Goal: Information Seeking & Learning: Check status

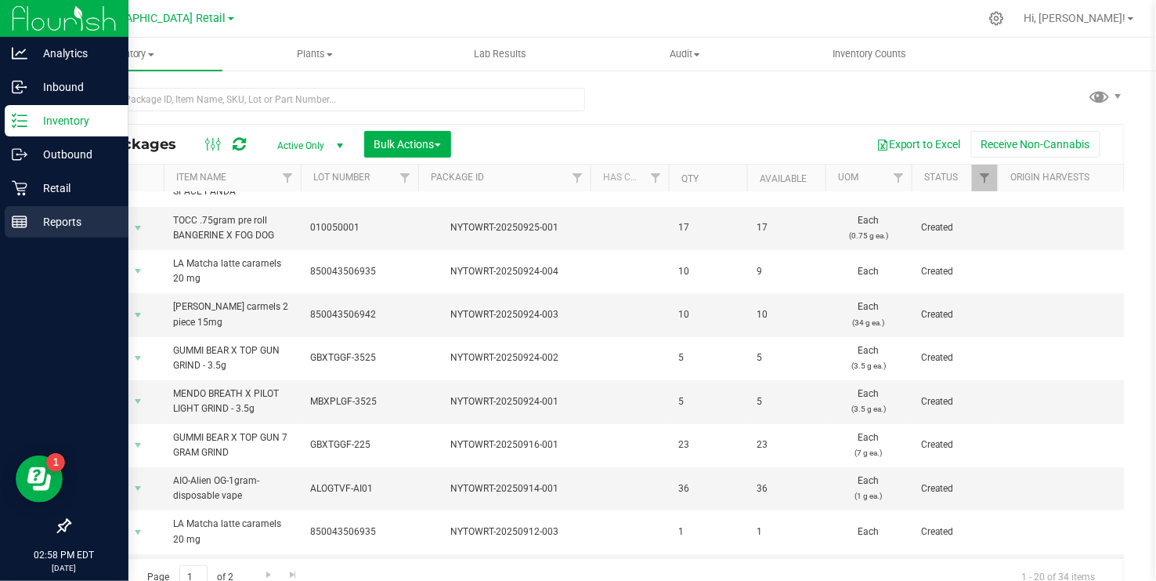
click at [20, 222] on line at bounding box center [20, 222] width 14 height 0
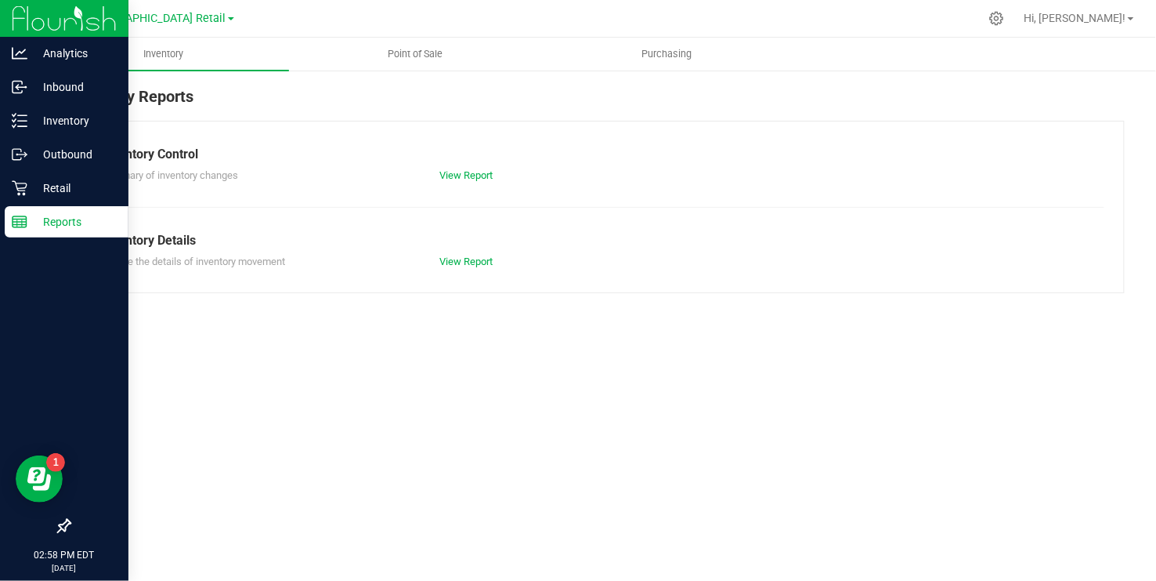
click at [215, 21] on link "[GEOGRAPHIC_DATA] Retail" at bounding box center [160, 17] width 148 height 15
click at [164, 75] on link "[GEOGRAPHIC_DATA] Retail" at bounding box center [159, 76] width 229 height 21
click at [423, 49] on span "Point of Sale" at bounding box center [415, 54] width 97 height 14
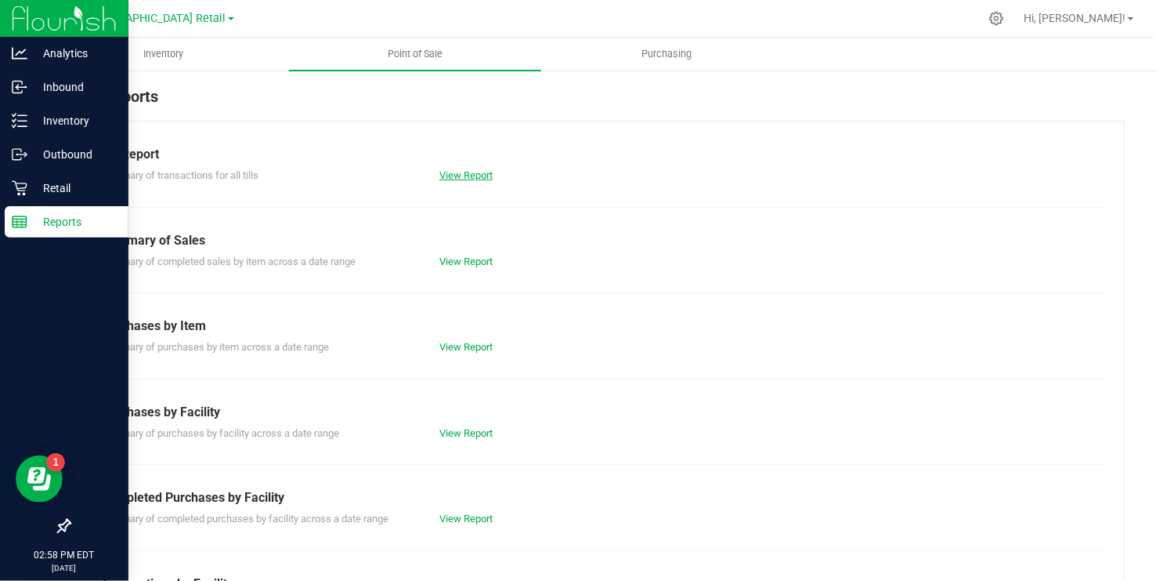
click at [466, 174] on link "View Report" at bounding box center [466, 175] width 53 height 12
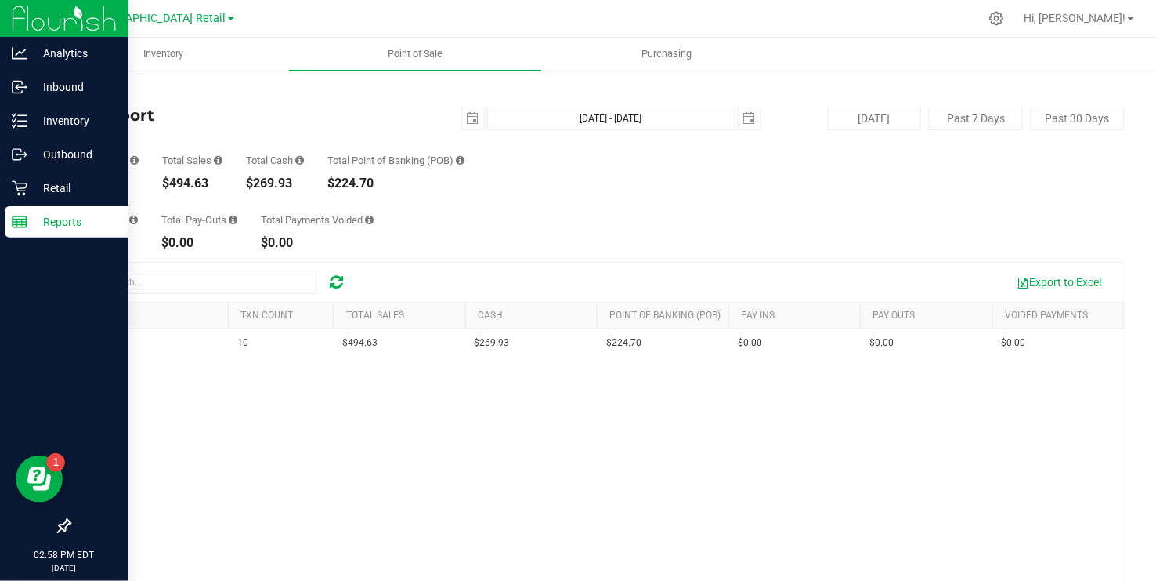
click at [225, 115] on h4 "Till Report" at bounding box center [245, 115] width 352 height 17
